Goal: Information Seeking & Learning: Learn about a topic

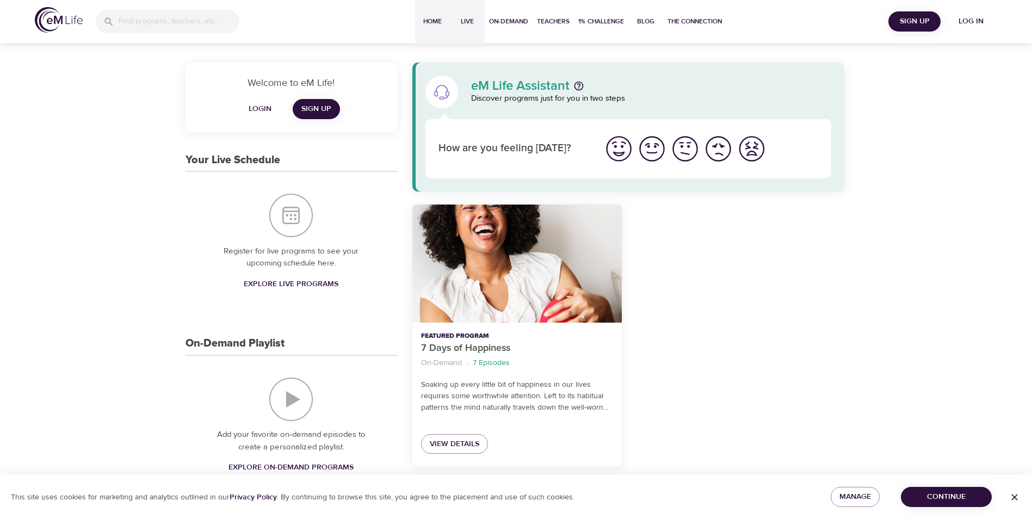
click at [467, 11] on button "Live" at bounding box center [467, 22] width 35 height 44
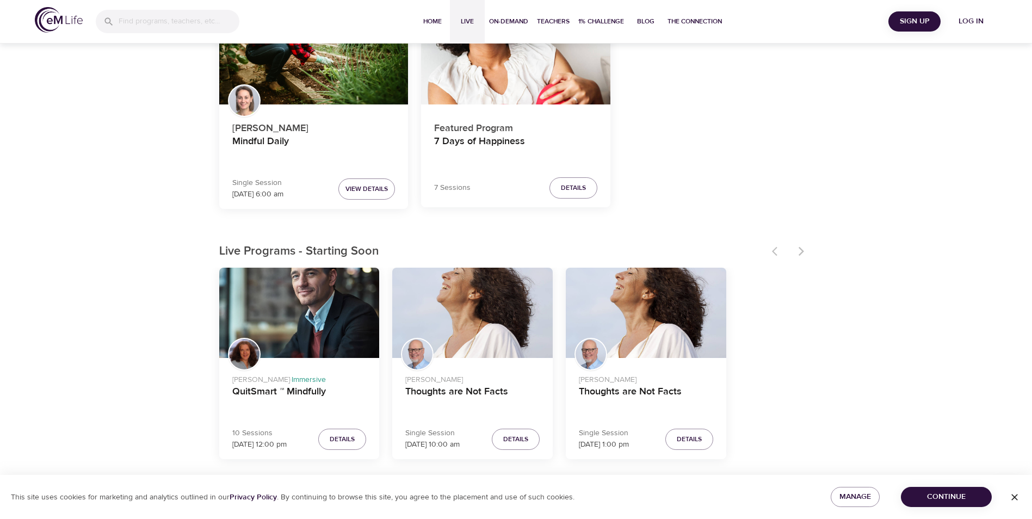
scroll to position [163, 0]
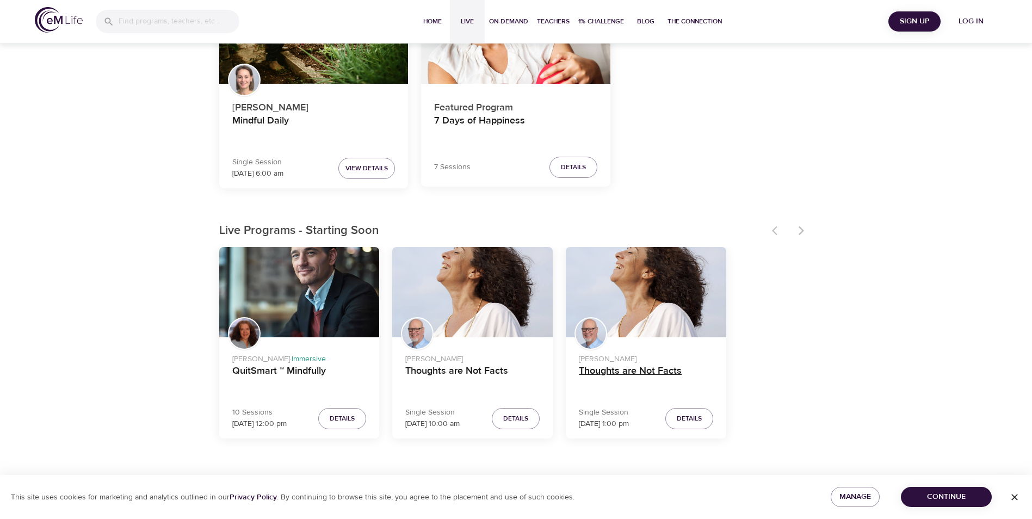
click at [619, 374] on h4 "Thoughts are Not Facts" at bounding box center [646, 378] width 134 height 26
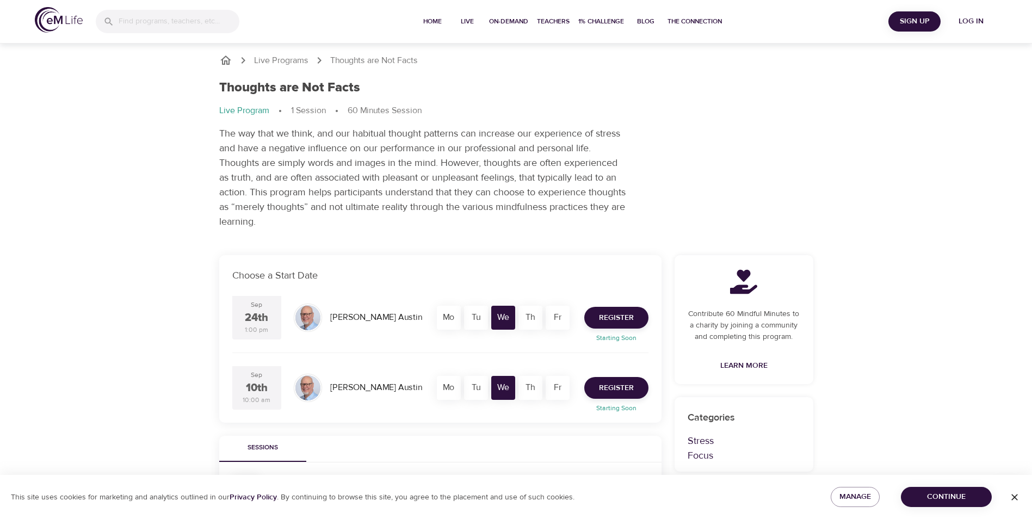
click at [965, 19] on span "Log in" at bounding box center [971, 22] width 44 height 14
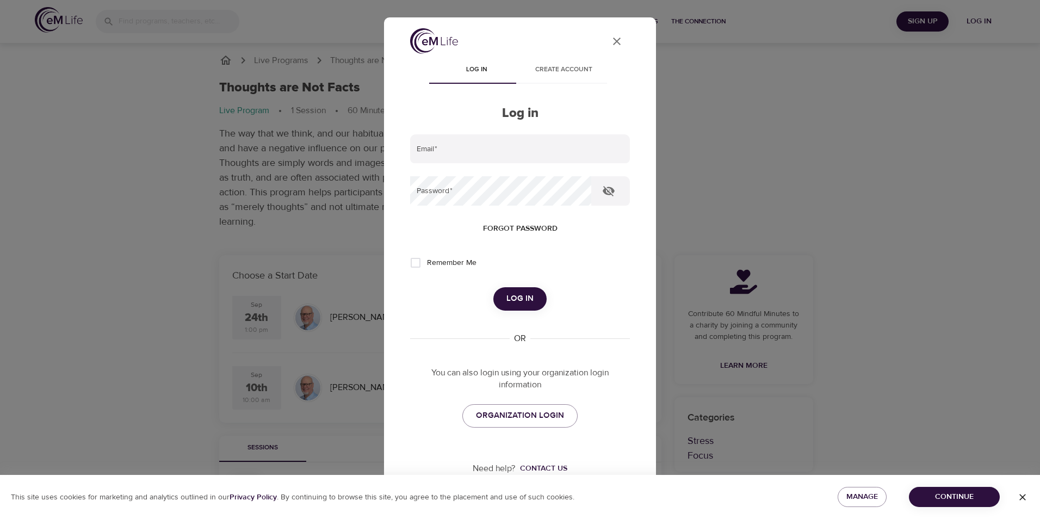
type input "michelle.schmidtcorea@wwt.com"
click at [437, 264] on span "Remember Me" at bounding box center [451, 262] width 49 height 11
click at [427, 264] on input "Remember Me" at bounding box center [415, 262] width 23 height 23
checkbox input "true"
click at [499, 285] on form "Email   * michelle.schmidtcorea@wwt.com Password   * Forgot password Remember M…" at bounding box center [520, 222] width 220 height 176
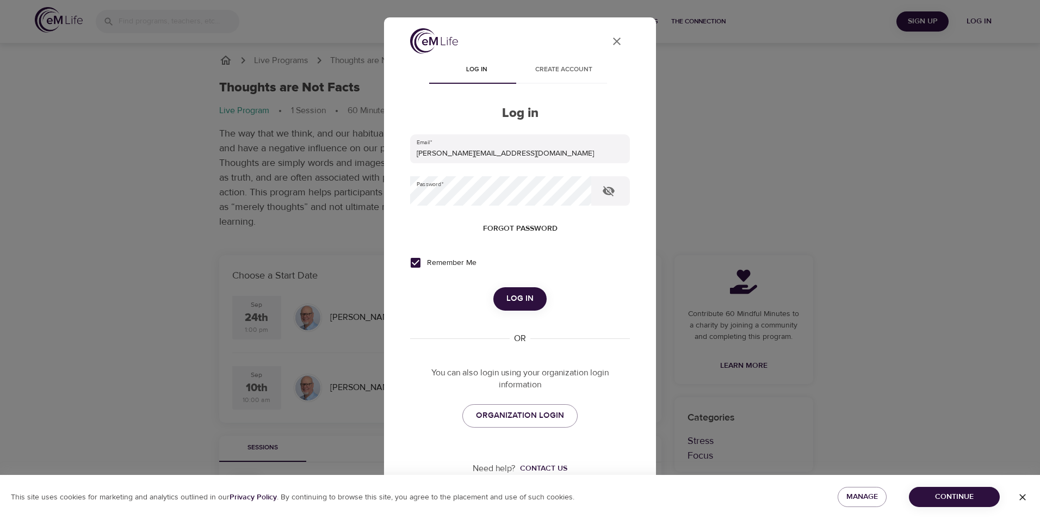
click at [512, 295] on span "Log in" at bounding box center [519, 299] width 27 height 14
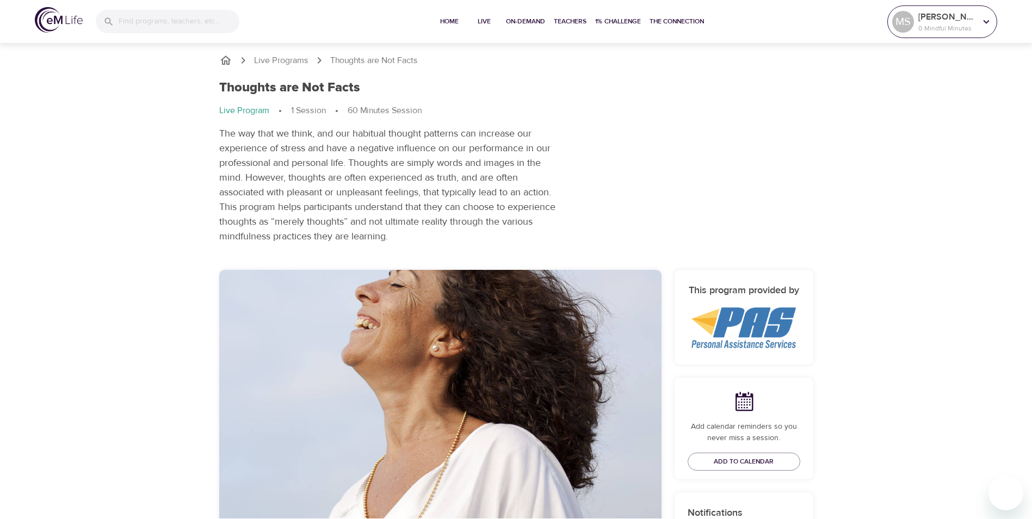
click at [920, 24] on p "0 Mindful Minutes" at bounding box center [947, 28] width 58 height 10
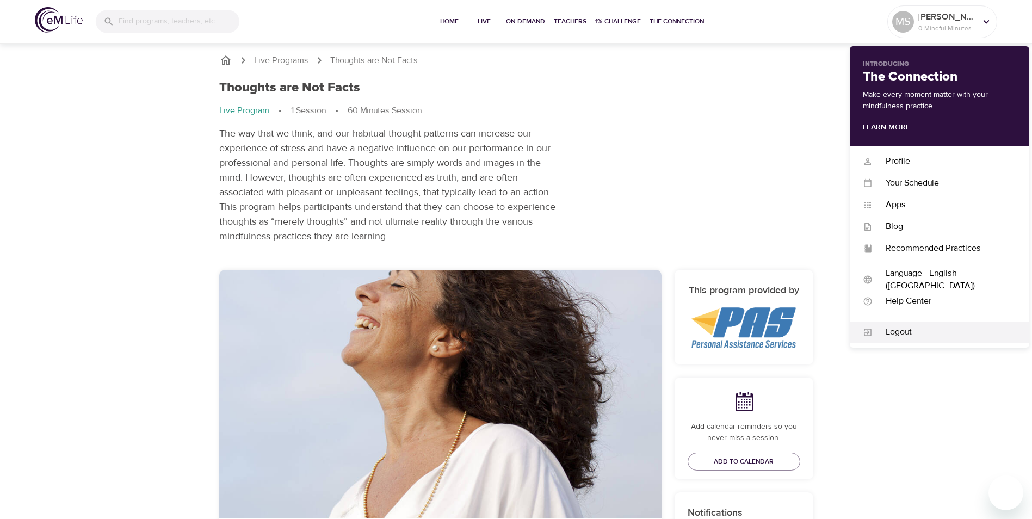
click at [893, 338] on div "Logout" at bounding box center [944, 332] width 144 height 13
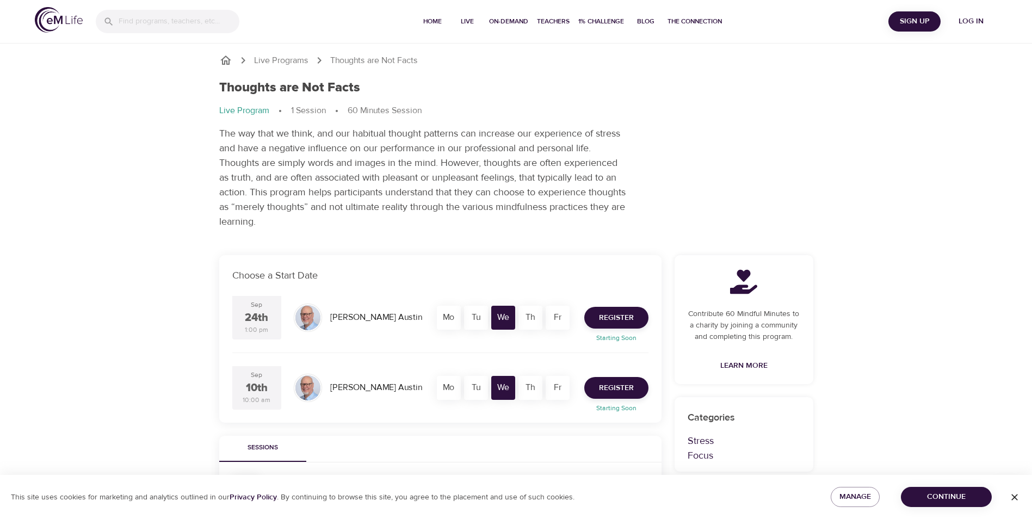
click at [801, 231] on div "Thoughts are Not Facts Live Program 1 Session 60 Minutes Session The way that w…" at bounding box center [516, 154] width 607 height 162
